Goal: Information Seeking & Learning: Learn about a topic

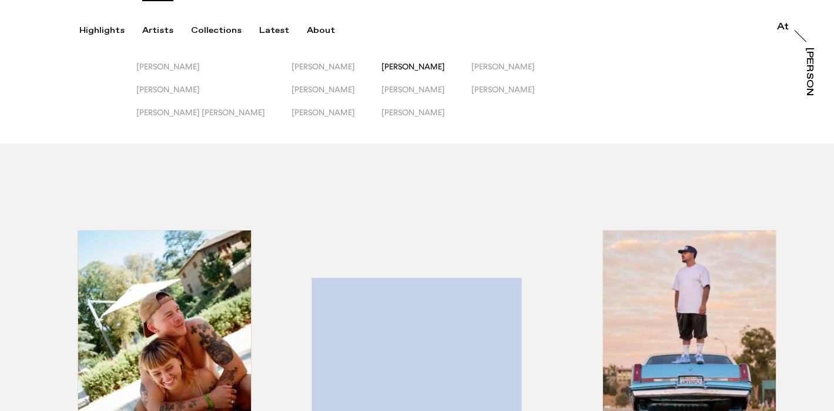
click at [382, 66] on span "[PERSON_NAME]" at bounding box center [413, 66] width 63 height 9
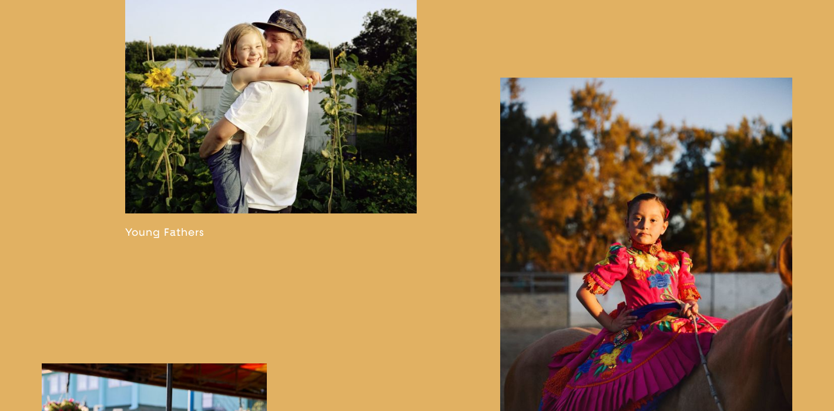
scroll to position [1898, 0]
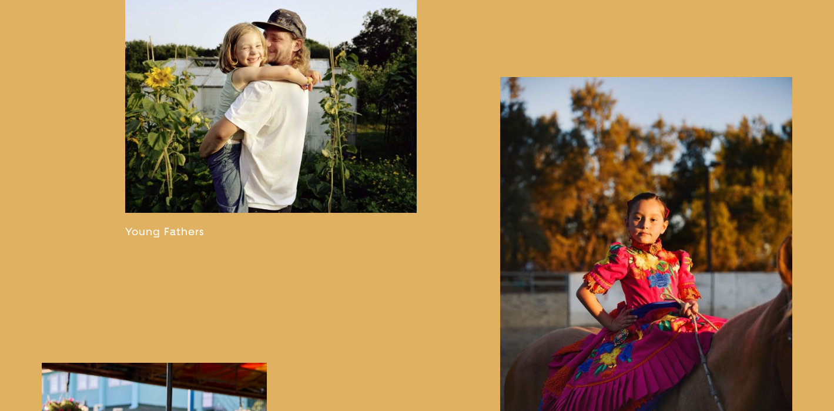
click at [582, 216] on link at bounding box center [646, 309] width 292 height 464
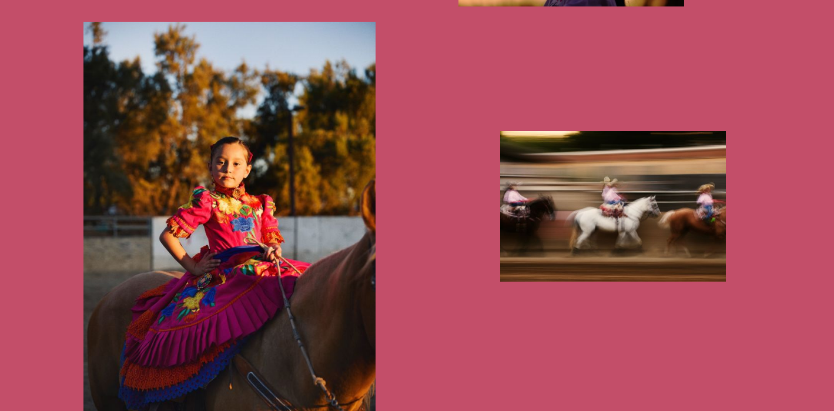
scroll to position [1555, 0]
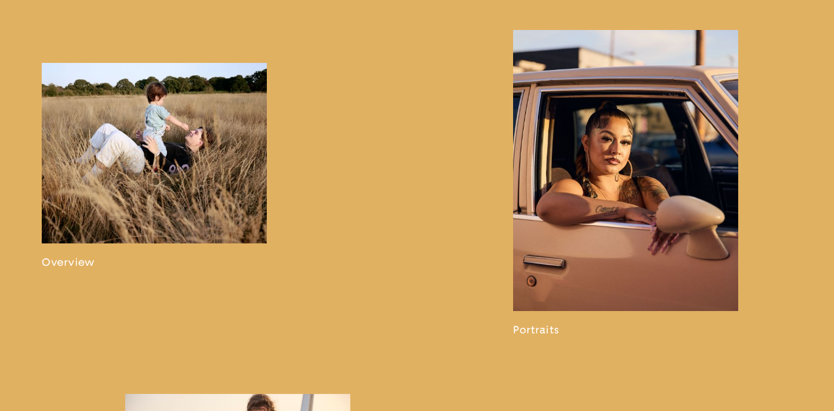
scroll to position [687, 0]
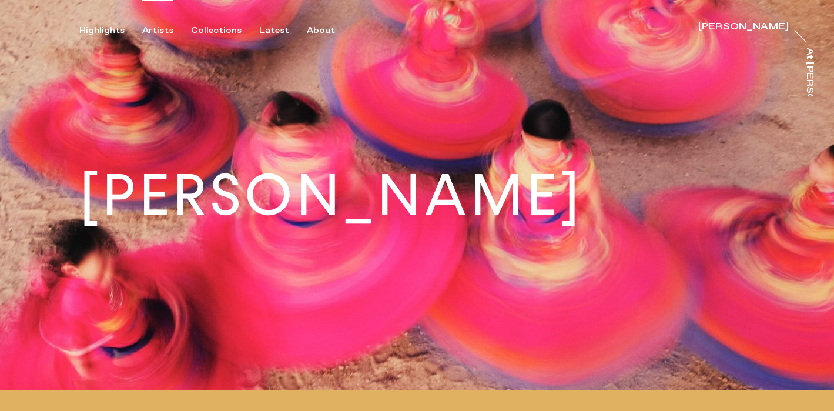
click at [153, 31] on div "Artists" at bounding box center [157, 30] width 31 height 11
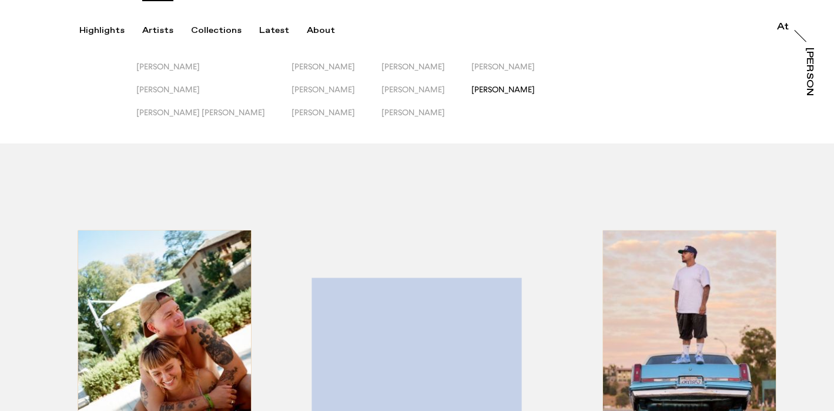
click at [472, 85] on span "[PERSON_NAME]" at bounding box center [503, 89] width 63 height 9
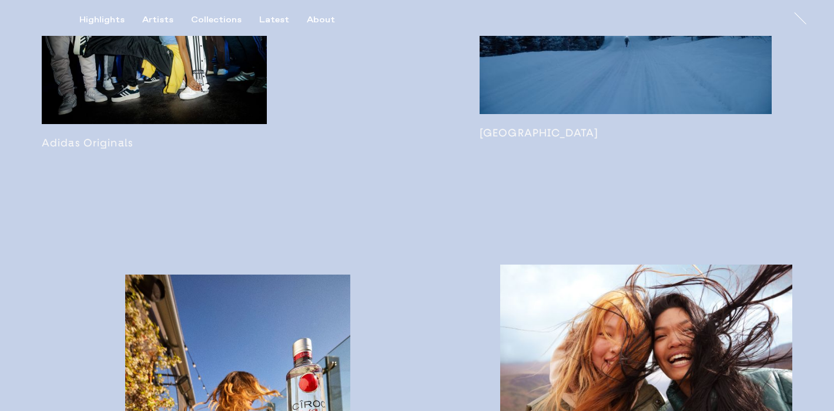
scroll to position [1124, 0]
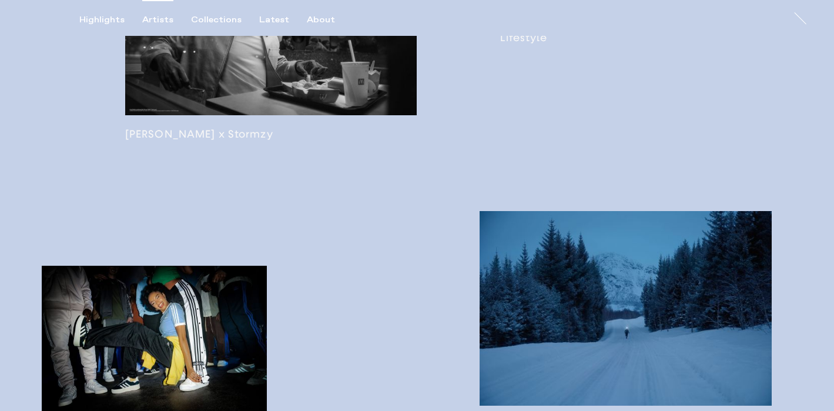
click at [156, 19] on div "Artists" at bounding box center [157, 20] width 31 height 11
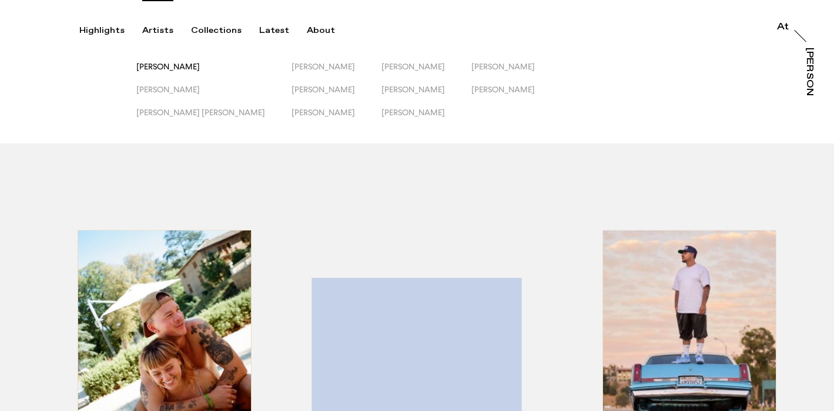
click at [185, 66] on span "[PERSON_NAME]" at bounding box center [167, 66] width 63 height 9
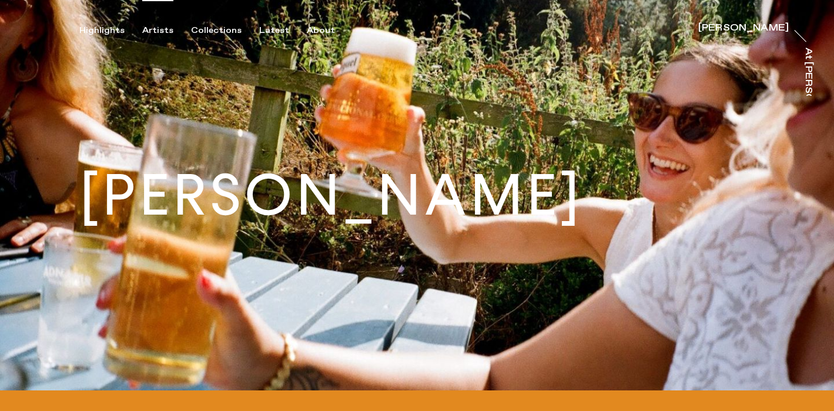
click at [157, 28] on div "Artists" at bounding box center [157, 30] width 31 height 11
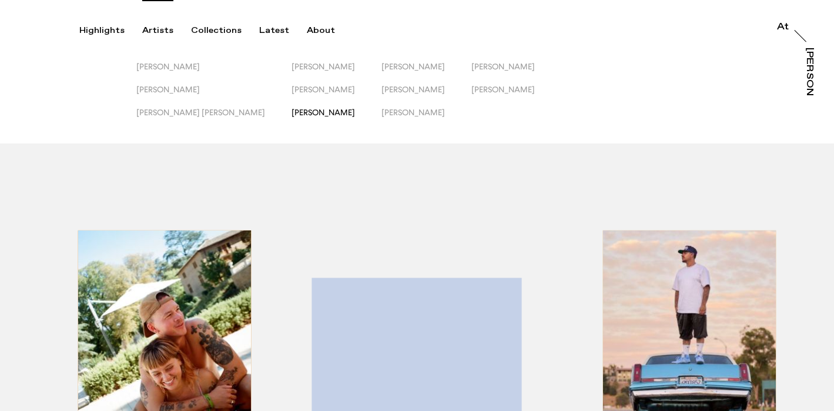
click at [292, 111] on span "[PERSON_NAME]" at bounding box center [323, 112] width 63 height 9
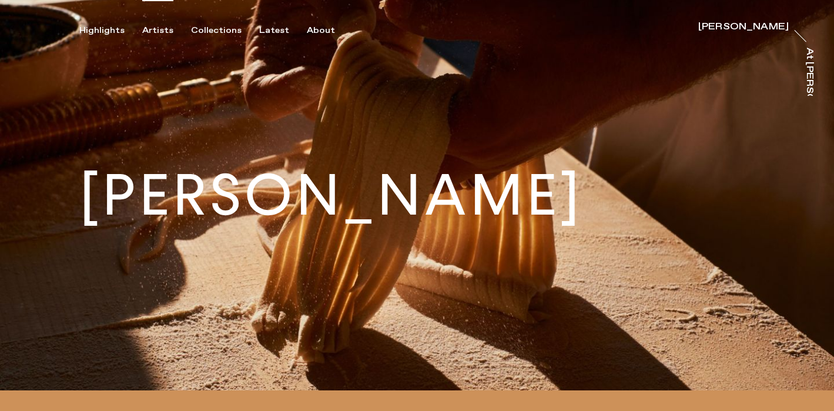
click at [149, 29] on div "Artists" at bounding box center [157, 30] width 31 height 11
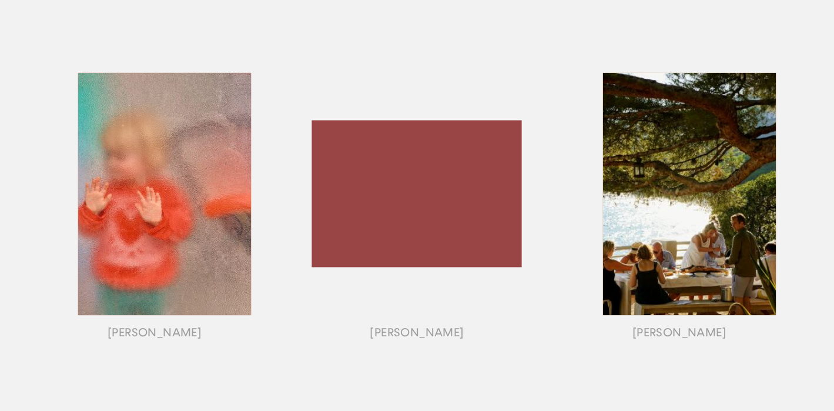
scroll to position [988, 0]
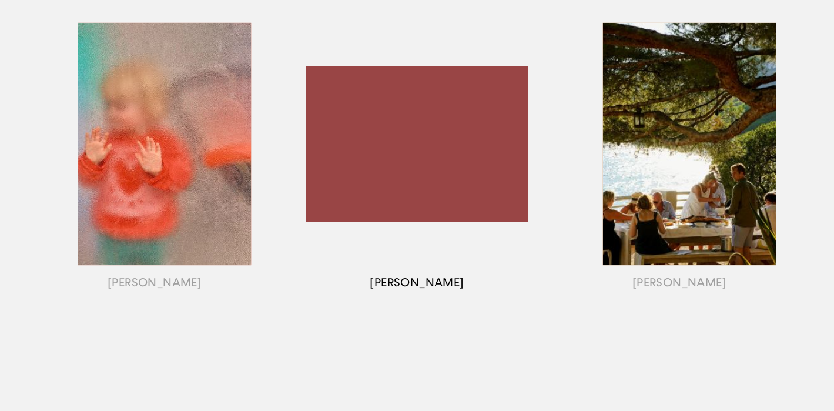
click at [467, 184] on div "button" at bounding box center [417, 158] width 262 height 367
